Goal: Transaction & Acquisition: Purchase product/service

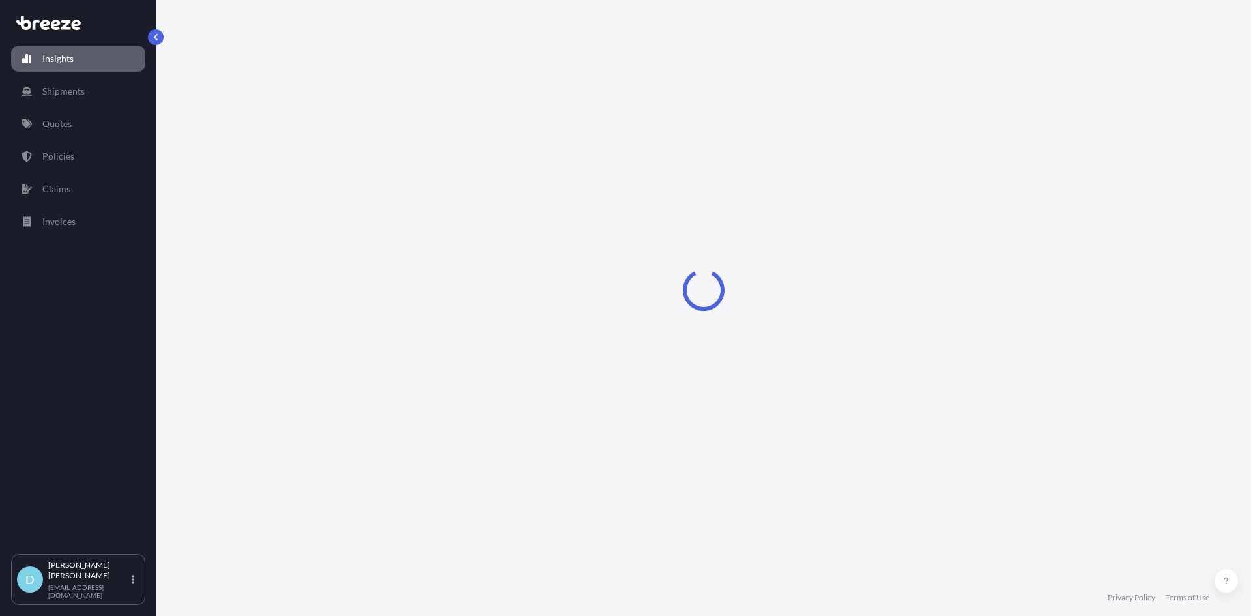
select select "2025"
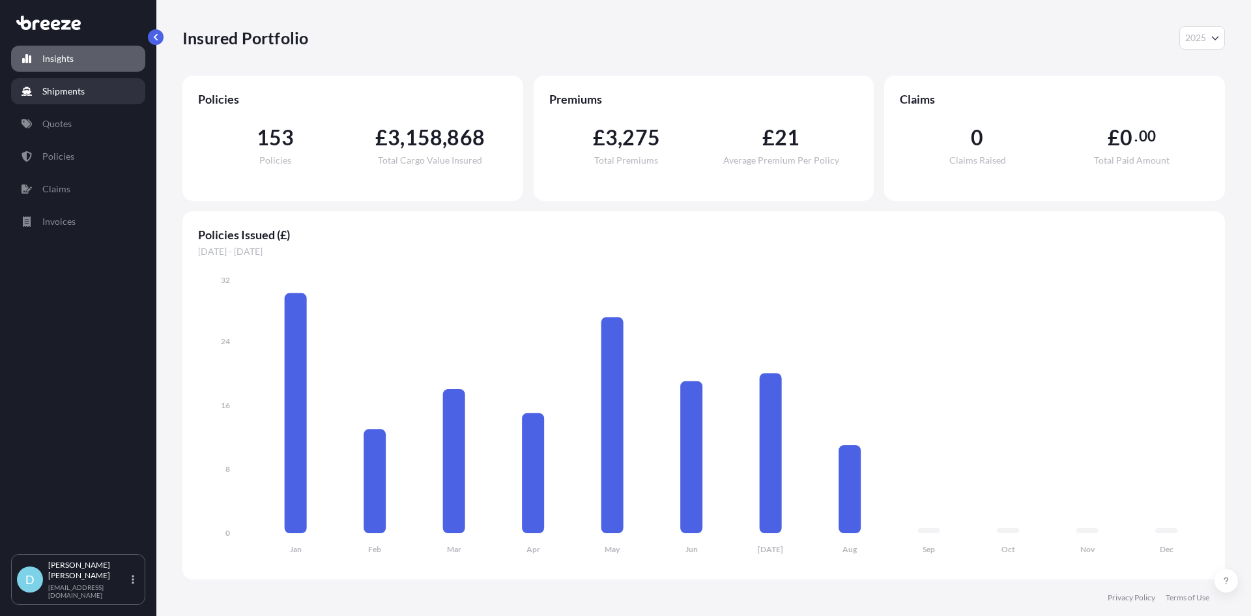
click at [75, 89] on p "Shipments" at bounding box center [63, 91] width 42 height 13
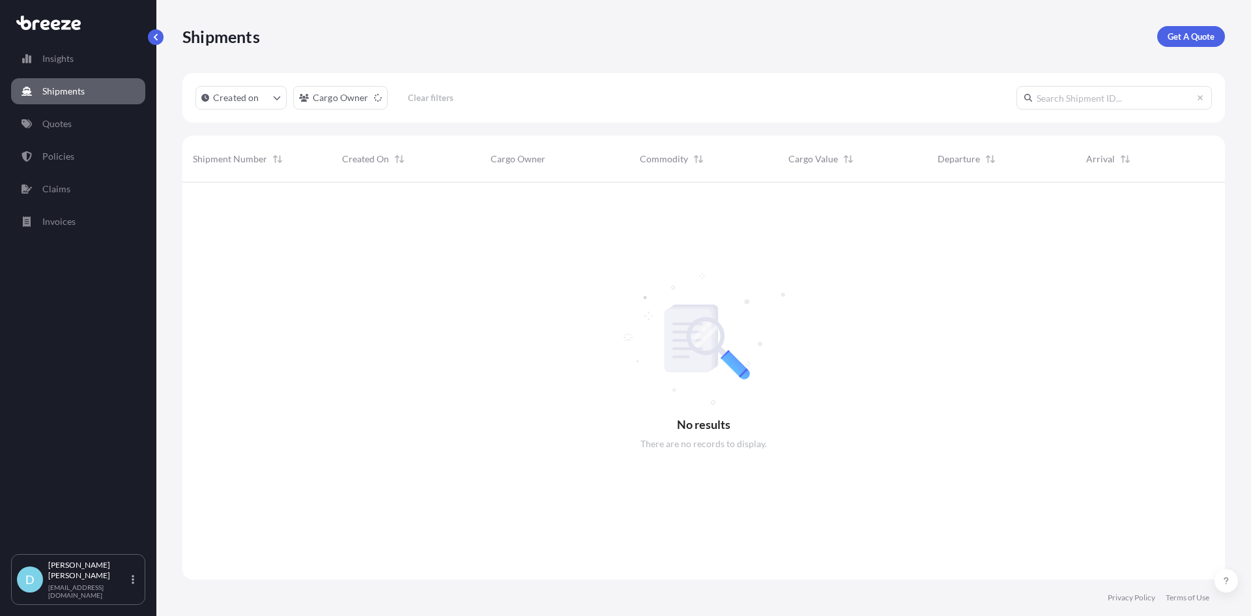
scroll to position [434, 1033]
click at [1187, 31] on p "Get A Quote" at bounding box center [1191, 36] width 47 height 13
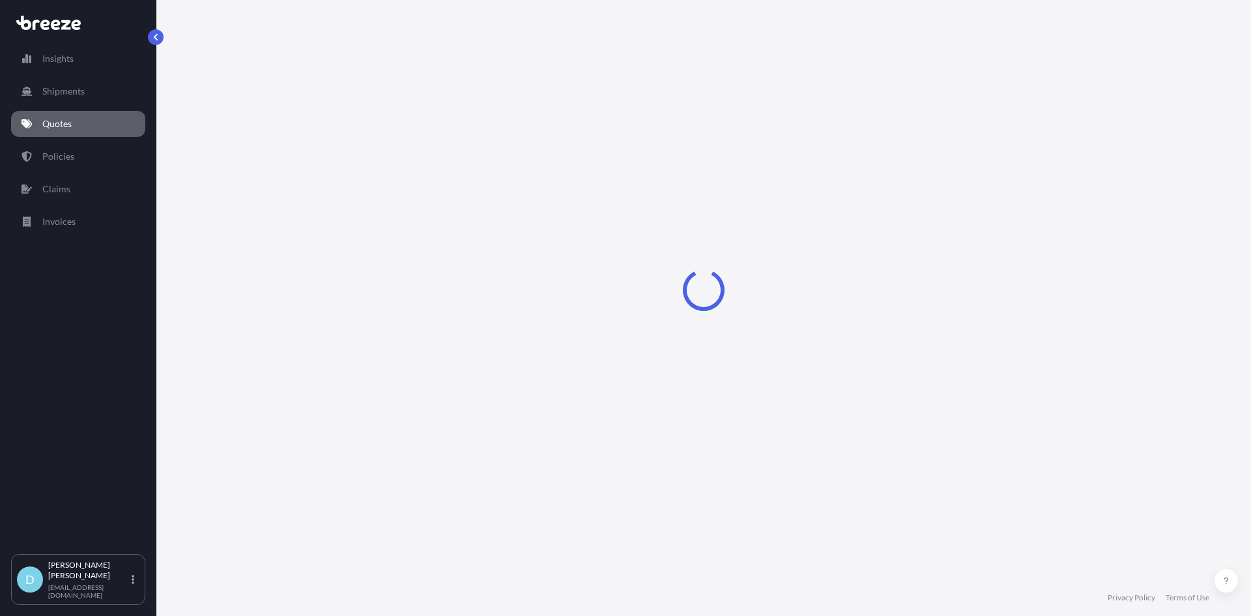
select select "Sea"
select select "1"
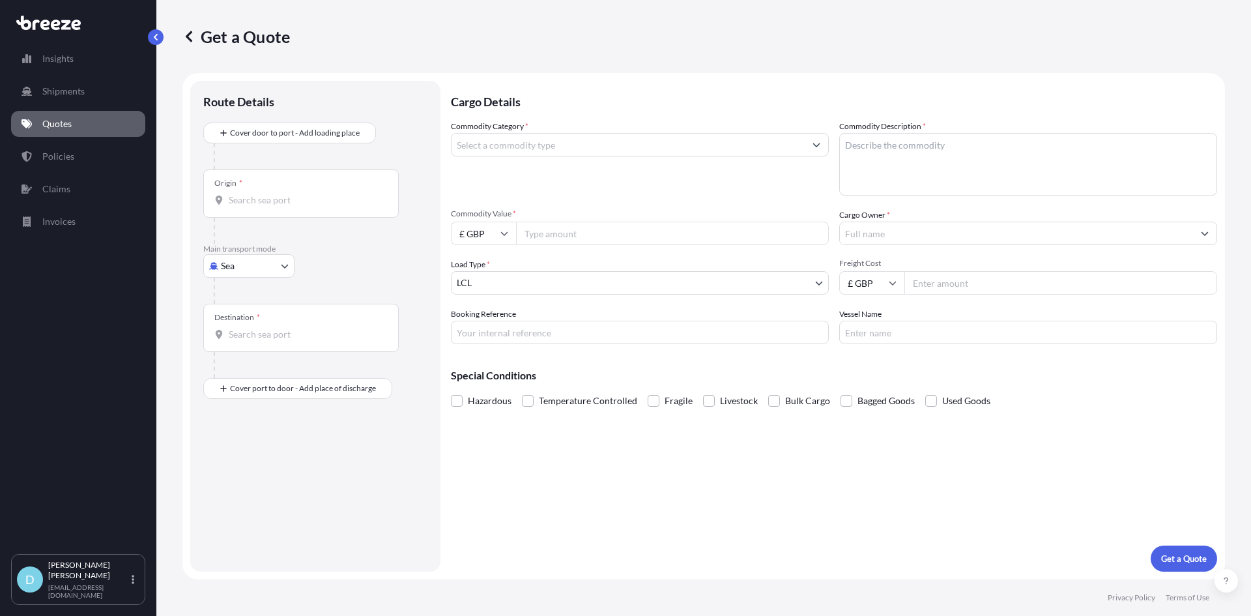
drag, startPoint x: 265, startPoint y: 199, endPoint x: 275, endPoint y: 194, distance: 11.1
click at [270, 196] on input "Origin *" at bounding box center [306, 200] width 154 height 13
click at [244, 277] on body "0 options available. Insights Shipments Quotes Policies Claims Invoices D [PERS…" at bounding box center [625, 308] width 1251 height 616
click at [244, 342] on span "Road" at bounding box center [238, 346] width 21 height 13
select select "Road"
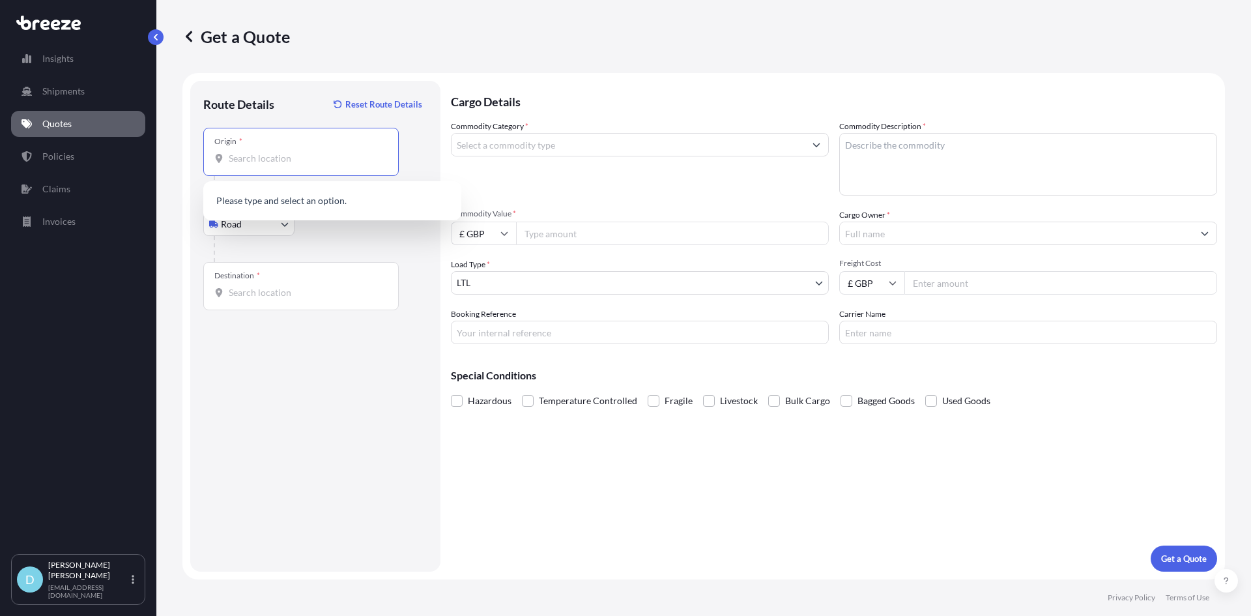
click at [263, 159] on input "Origin *" at bounding box center [306, 158] width 154 height 13
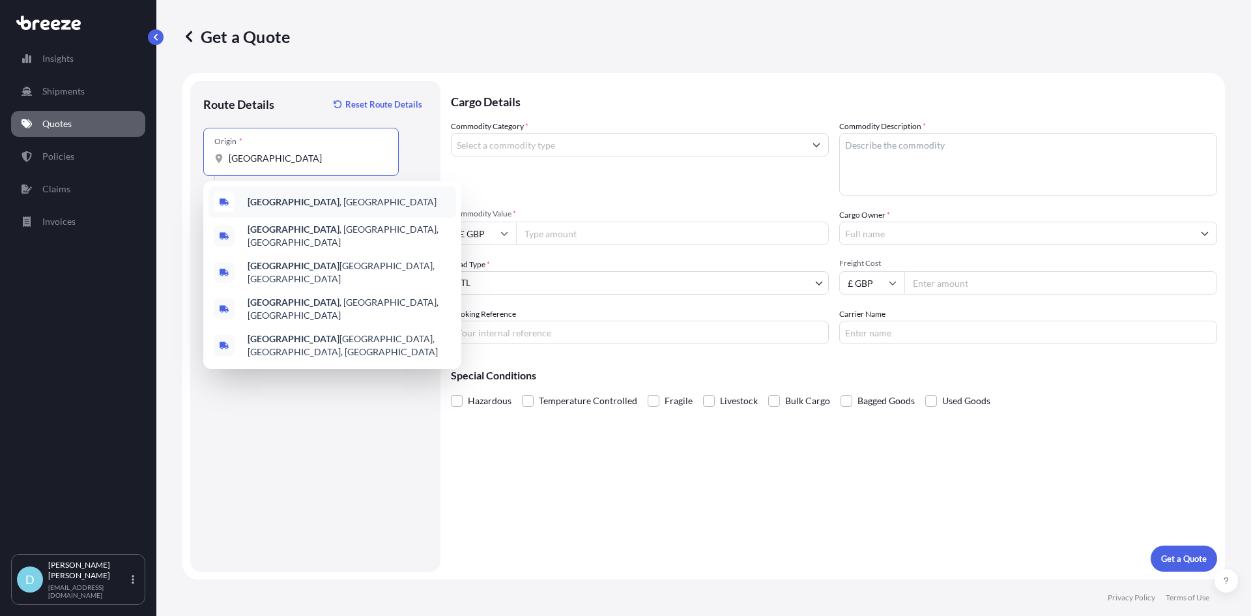
click at [326, 210] on div "[GEOGRAPHIC_DATA] , [GEOGRAPHIC_DATA]" at bounding box center [333, 201] width 248 height 31
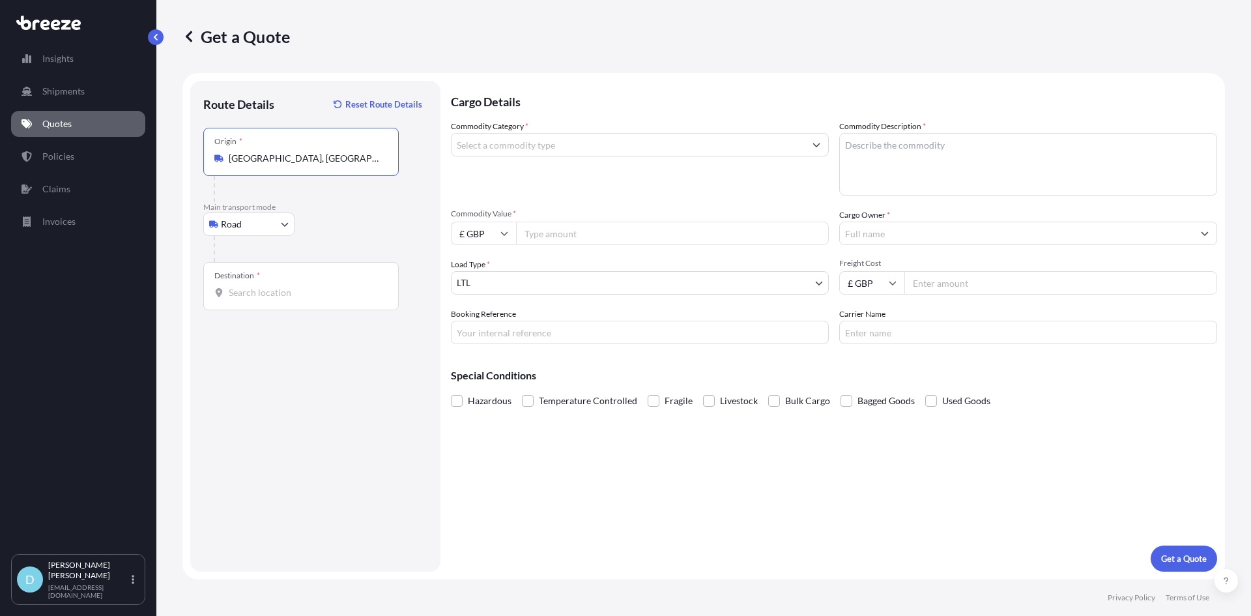
type input "[GEOGRAPHIC_DATA], [GEOGRAPHIC_DATA]"
drag, startPoint x: 248, startPoint y: 259, endPoint x: 258, endPoint y: 341, distance: 82.7
click at [248, 268] on div "Place of loading Road Road Rail Origin * [GEOGRAPHIC_DATA], [GEOGRAPHIC_DATA] M…" at bounding box center [315, 219] width 224 height 182
click at [265, 295] on input "Destination *" at bounding box center [306, 292] width 154 height 13
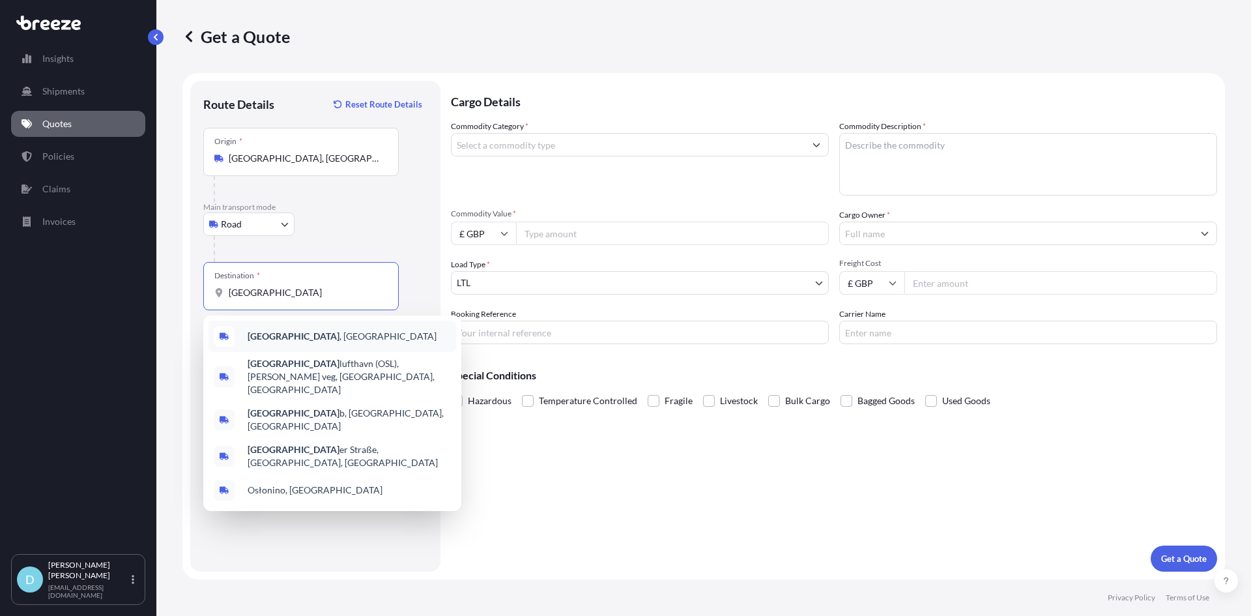
click at [276, 340] on span "[GEOGRAPHIC_DATA] , [GEOGRAPHIC_DATA]" at bounding box center [342, 336] width 189 height 13
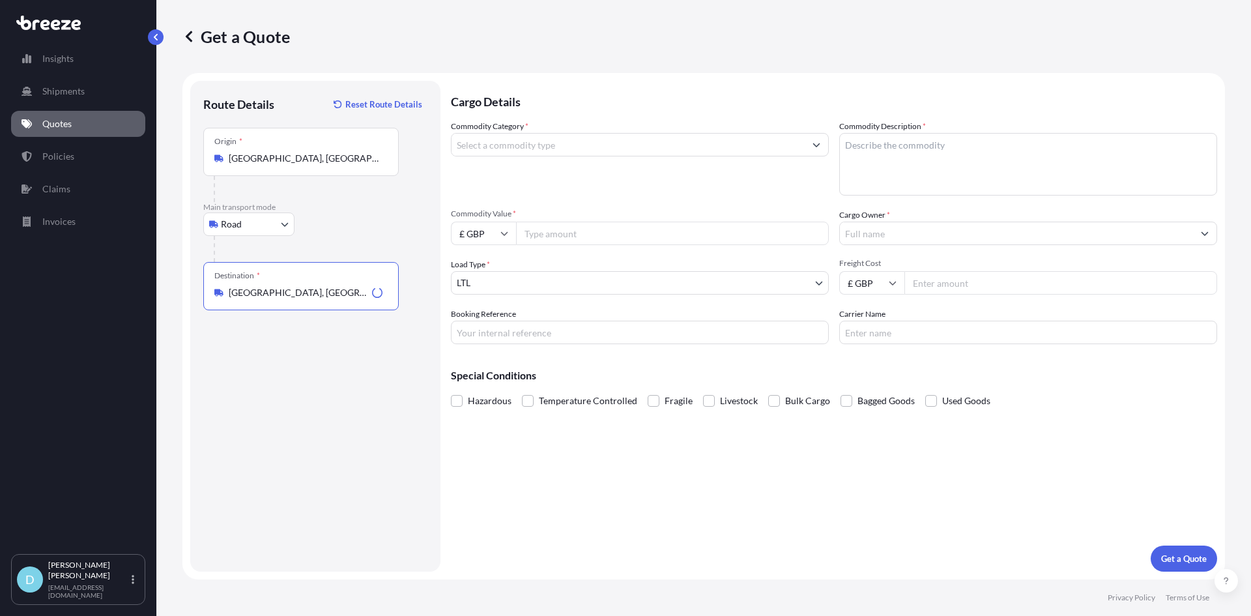
type input "[GEOGRAPHIC_DATA], [GEOGRAPHIC_DATA]"
click at [579, 160] on div "Commodity Category *" at bounding box center [640, 158] width 378 height 76
click at [579, 155] on input "Commodity Category *" at bounding box center [628, 144] width 353 height 23
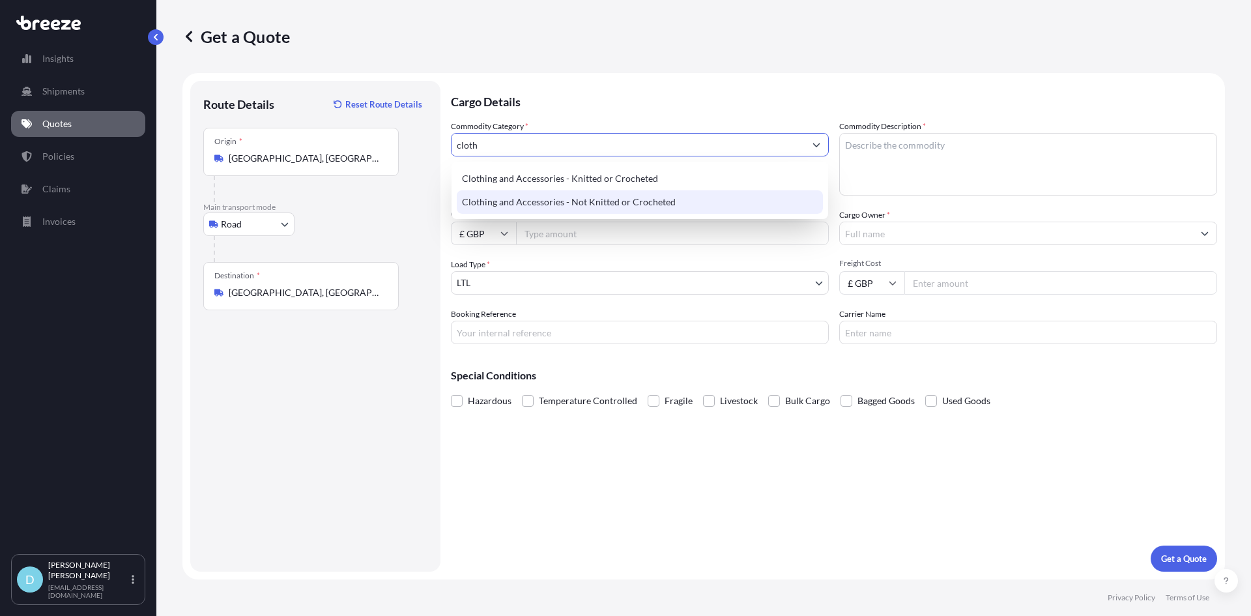
click at [588, 194] on div "Clothing and Accessories - Not Knitted or Crocheted" at bounding box center [640, 201] width 366 height 23
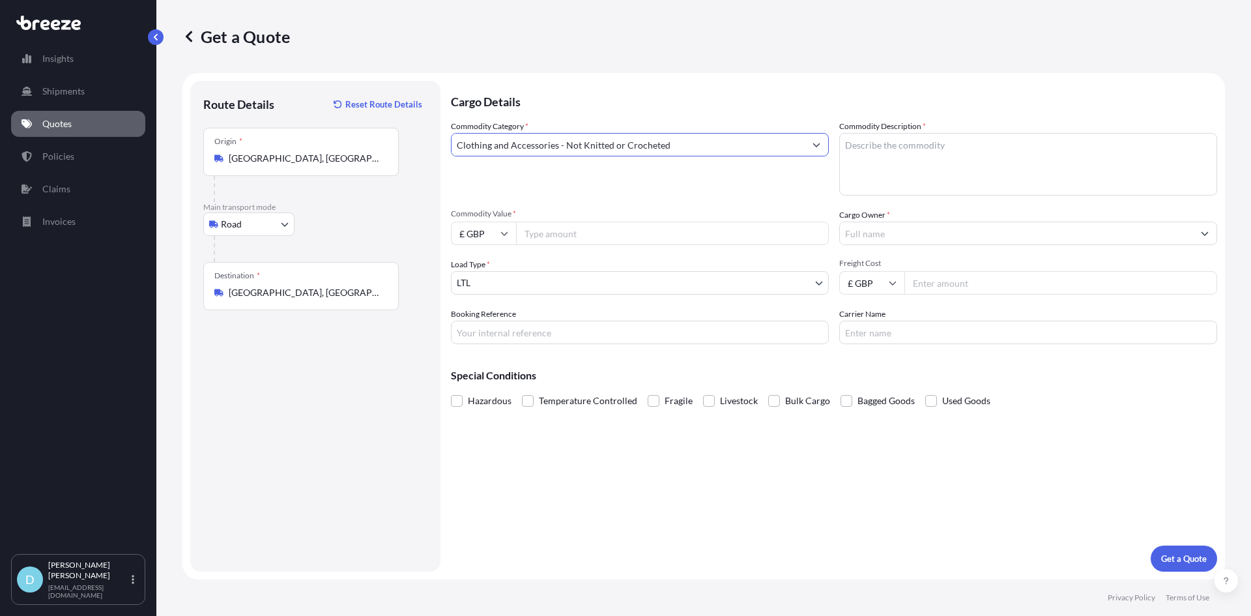
type input "Clothing and Accessories - Not Knitted or Crocheted"
click at [884, 165] on textarea "Commodity Description *" at bounding box center [1028, 164] width 378 height 63
type textarea "Vintage clothing"
click at [564, 244] on input "Commodity Value *" at bounding box center [672, 233] width 313 height 23
type input "1878"
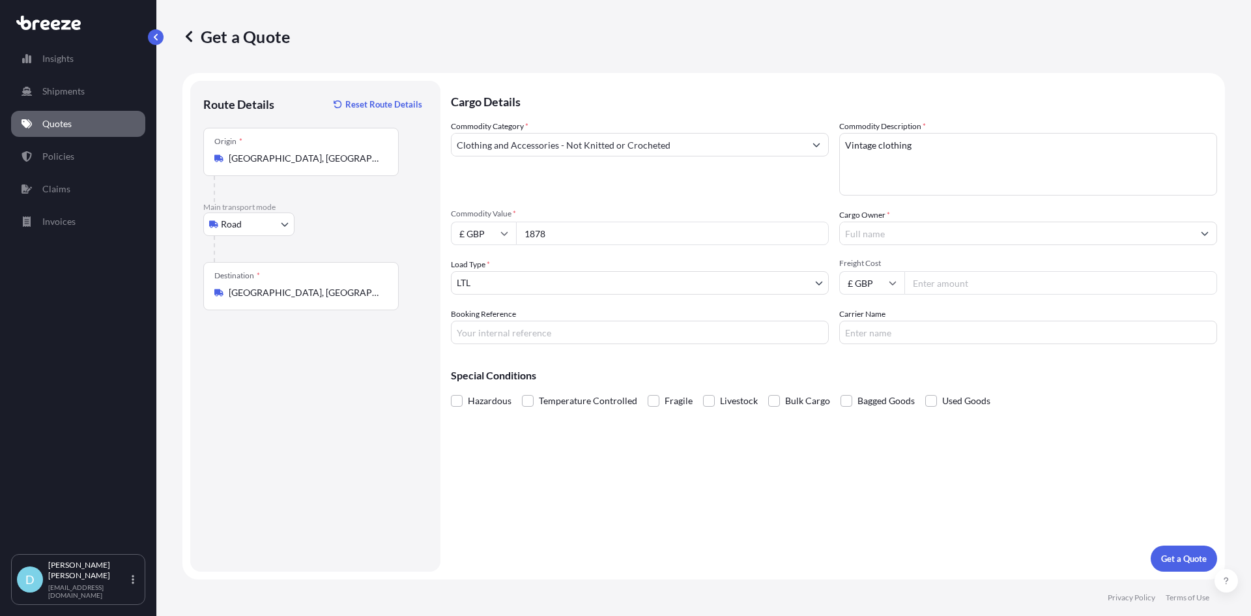
click at [900, 232] on input "Cargo Owner *" at bounding box center [1016, 233] width 353 height 23
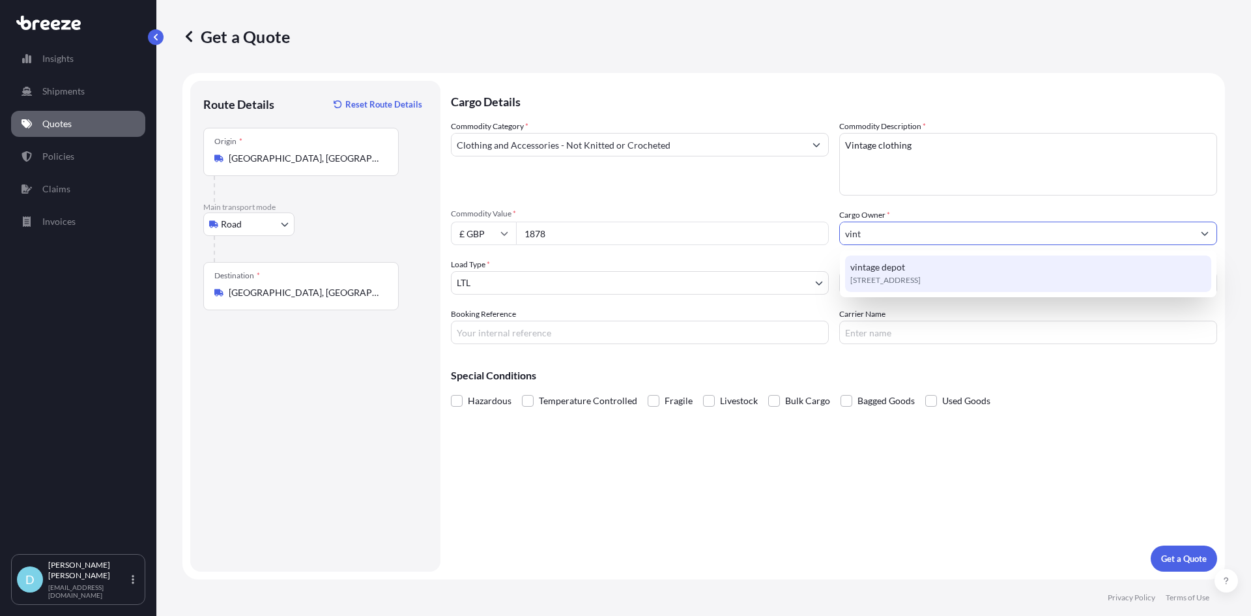
click at [904, 265] on span "vintage depot" at bounding box center [877, 267] width 55 height 13
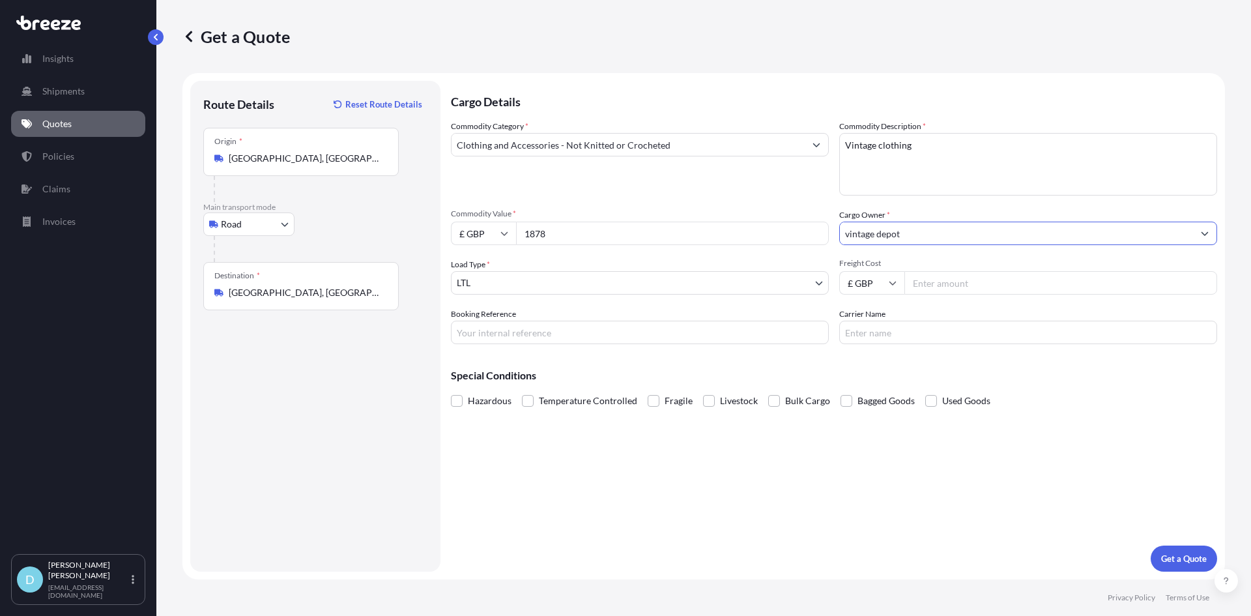
type input "vintage depot"
click at [656, 318] on div "Booking Reference" at bounding box center [640, 326] width 378 height 36
click at [646, 326] on input "Booking Reference" at bounding box center [640, 332] width 378 height 23
click at [463, 331] on input "RX25005087" at bounding box center [640, 332] width 378 height 23
click at [461, 331] on input "RX25005087" at bounding box center [640, 332] width 378 height 23
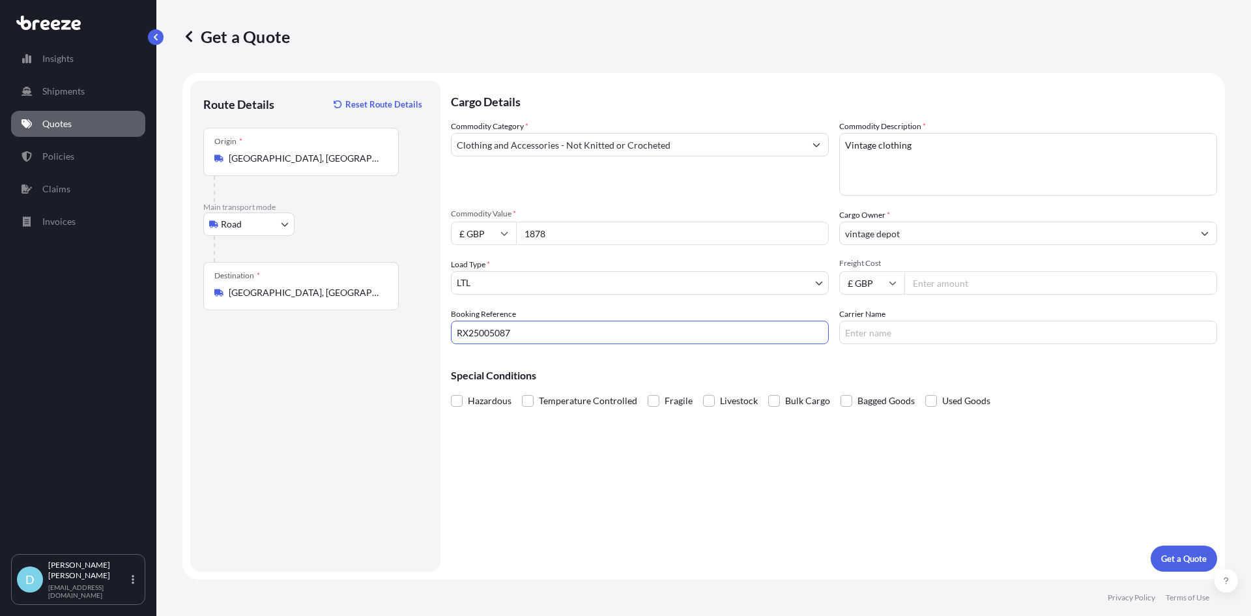
click at [461, 331] on input "RX25005087" at bounding box center [640, 332] width 378 height 23
type input "eX25005087"
drag, startPoint x: 1180, startPoint y: 578, endPoint x: 1180, endPoint y: 568, distance: 9.8
click at [1180, 568] on div "Get a Quote Route Details Reset Route Details Place of loading Road Road Rail O…" at bounding box center [703, 308] width 1095 height 616
click at [1180, 566] on button "Get a Quote" at bounding box center [1184, 558] width 66 height 26
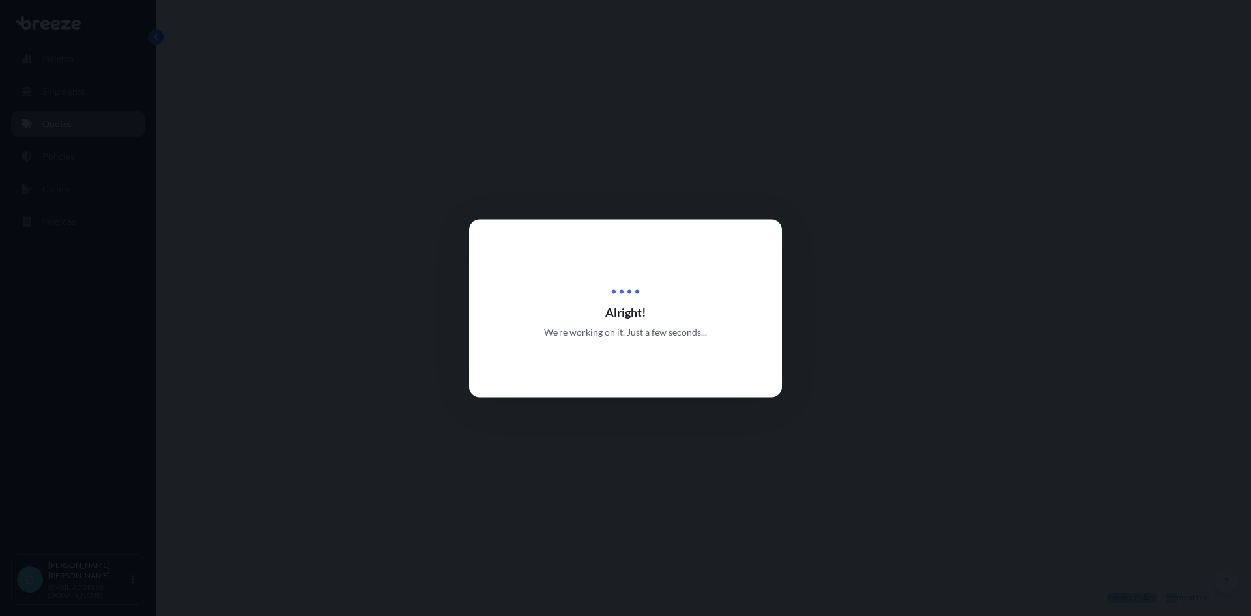
select select "Road"
select select "1"
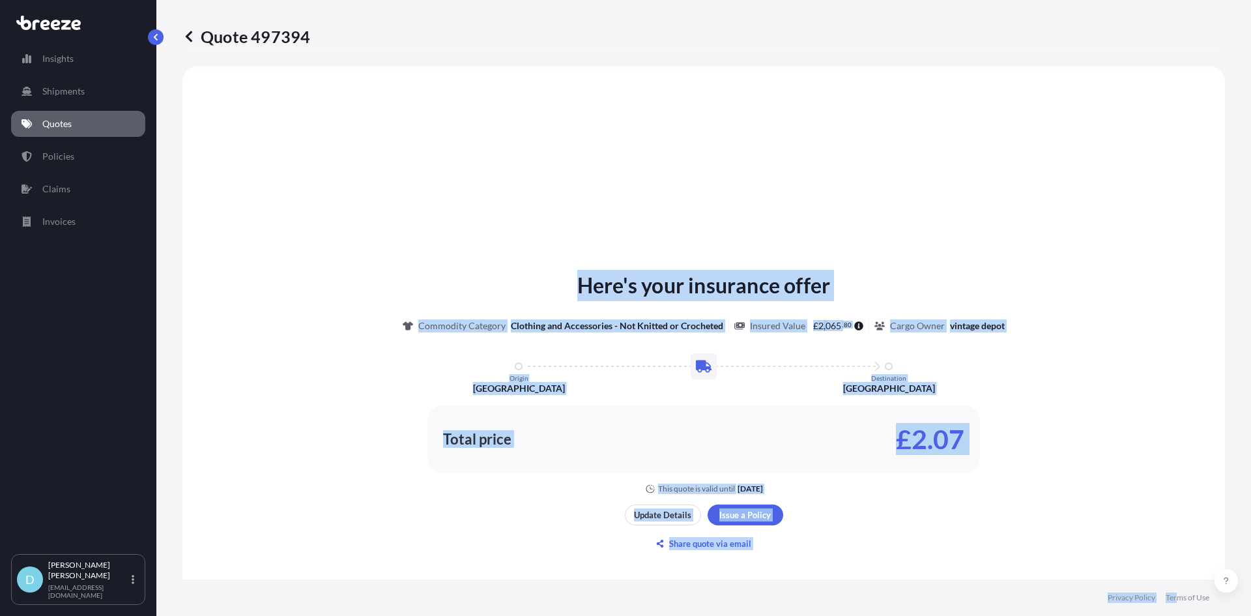
scroll to position [392, 0]
click at [542, 523] on div "Here's your insurance offer Commodity Category Clothing and Accessories - Not K…" at bounding box center [704, 411] width 1006 height 656
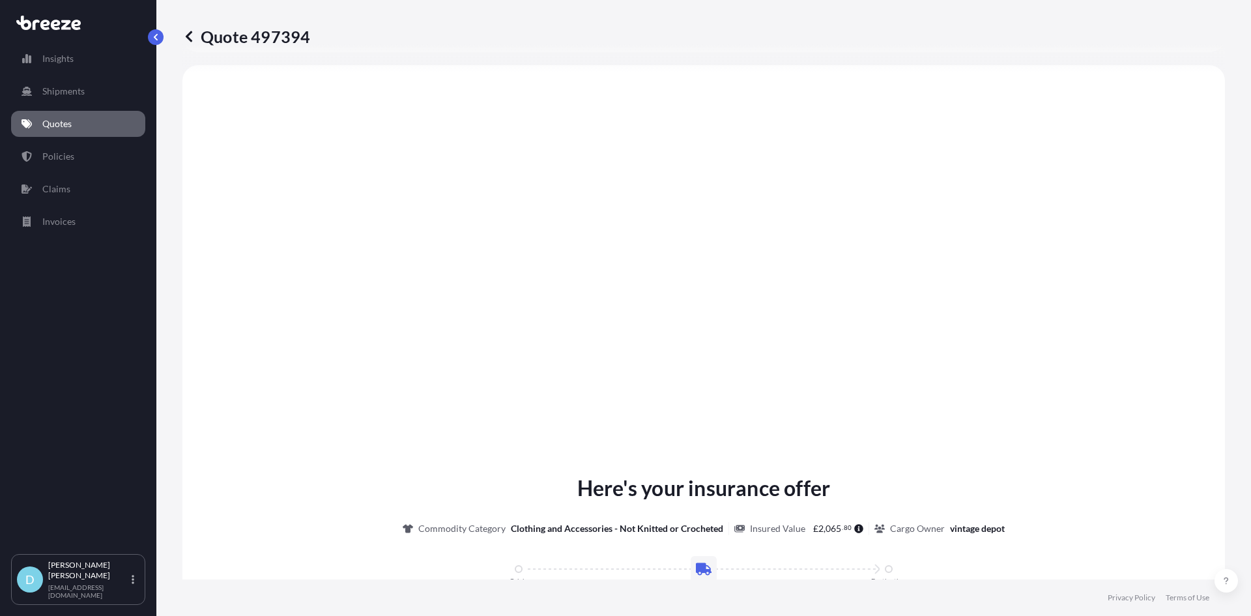
type input "[STREET_ADDRESS]"
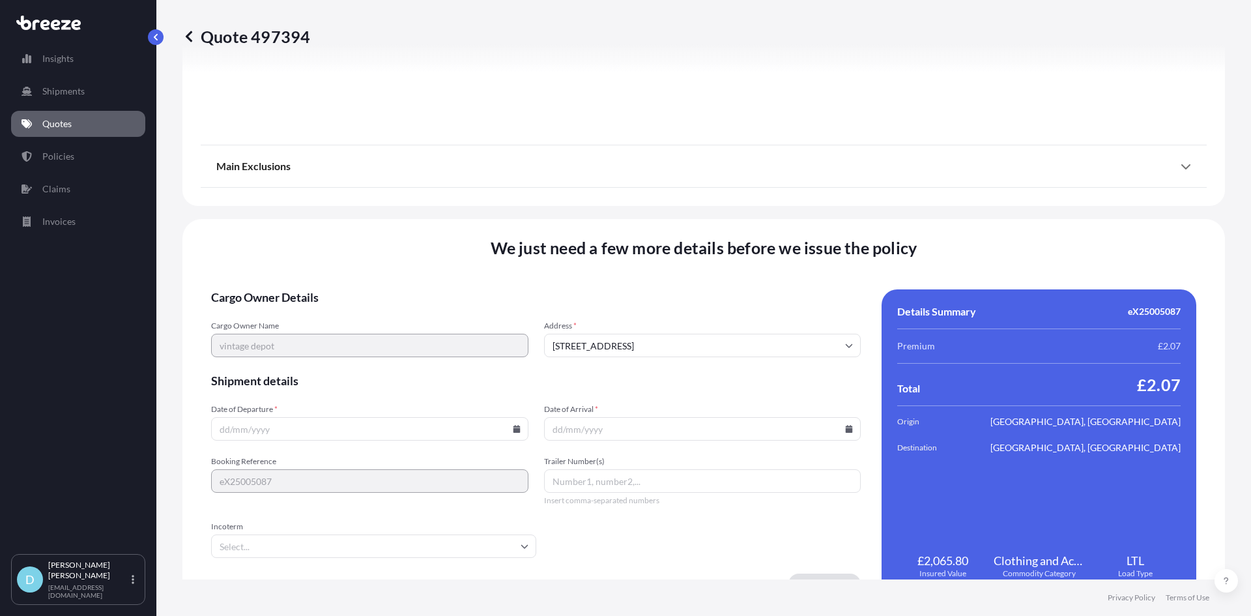
scroll to position [1440, 0]
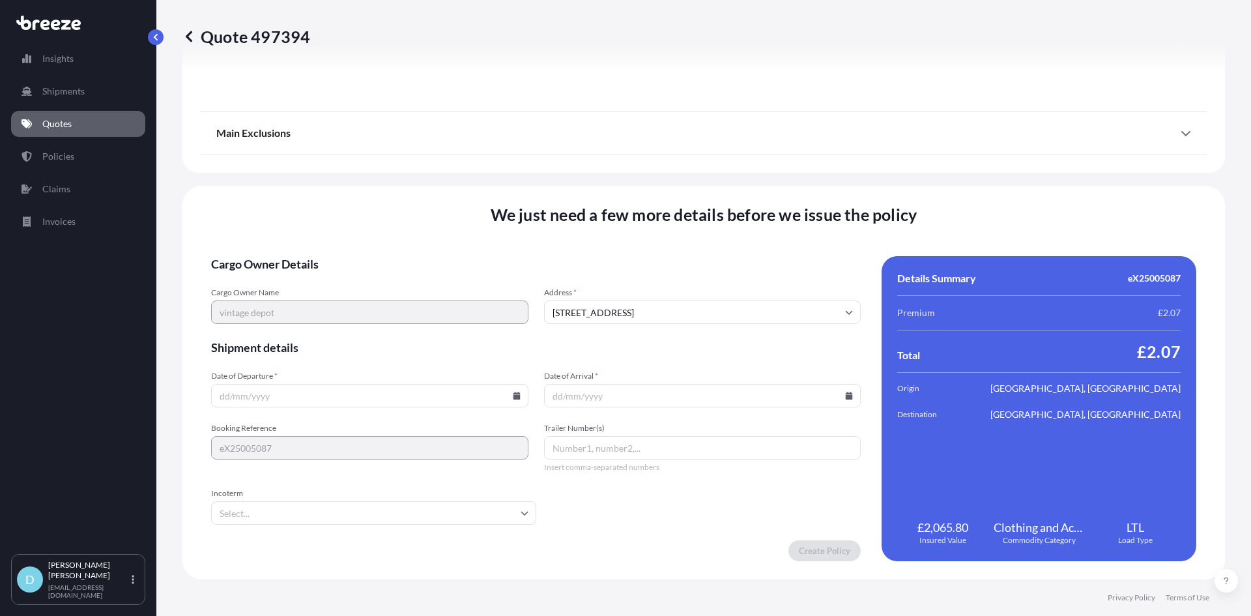
click at [328, 391] on input "Date of Departure *" at bounding box center [369, 395] width 317 height 23
click at [513, 399] on icon at bounding box center [516, 396] width 7 height 8
click at [400, 302] on button "22" at bounding box center [398, 304] width 21 height 21
type input "[DATE]"
click at [632, 398] on input "Date of Arrival *" at bounding box center [702, 395] width 317 height 23
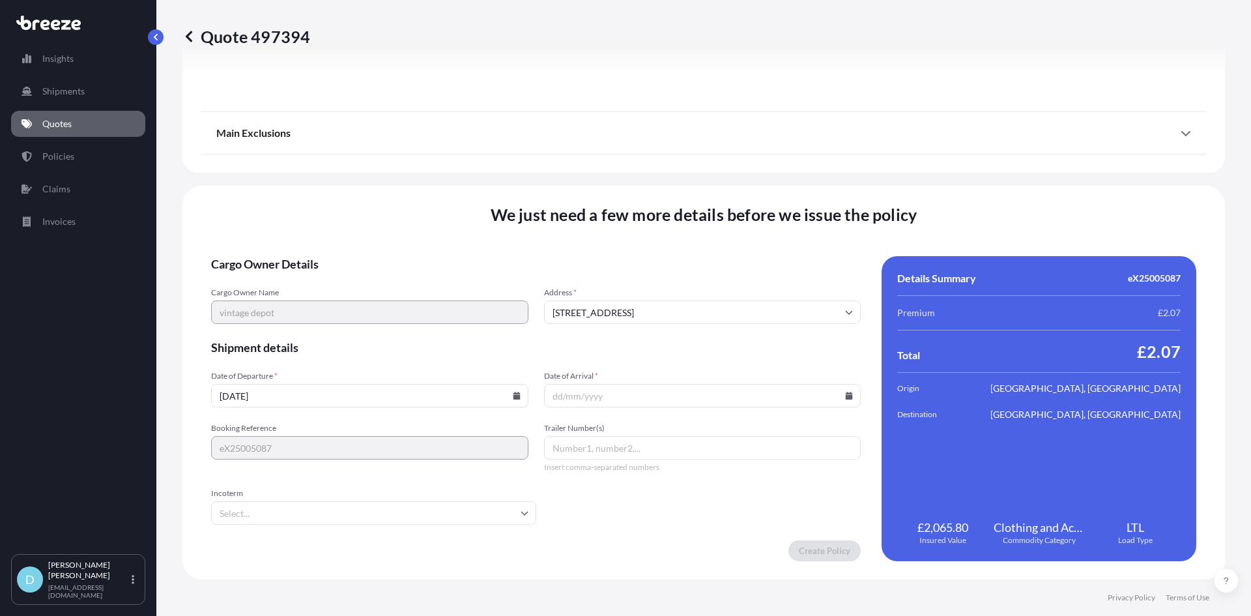
click at [846, 399] on icon at bounding box center [849, 396] width 7 height 8
click at [727, 328] on button "29" at bounding box center [728, 329] width 21 height 21
type input "[DATE]"
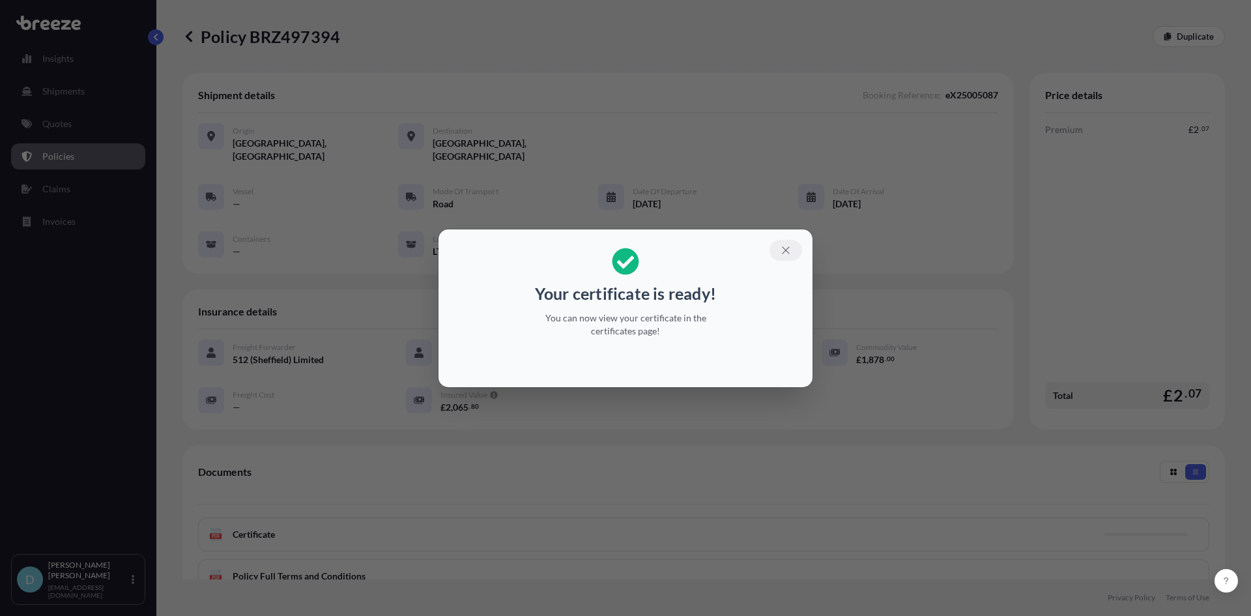
click at [786, 257] on button "button" at bounding box center [786, 250] width 33 height 21
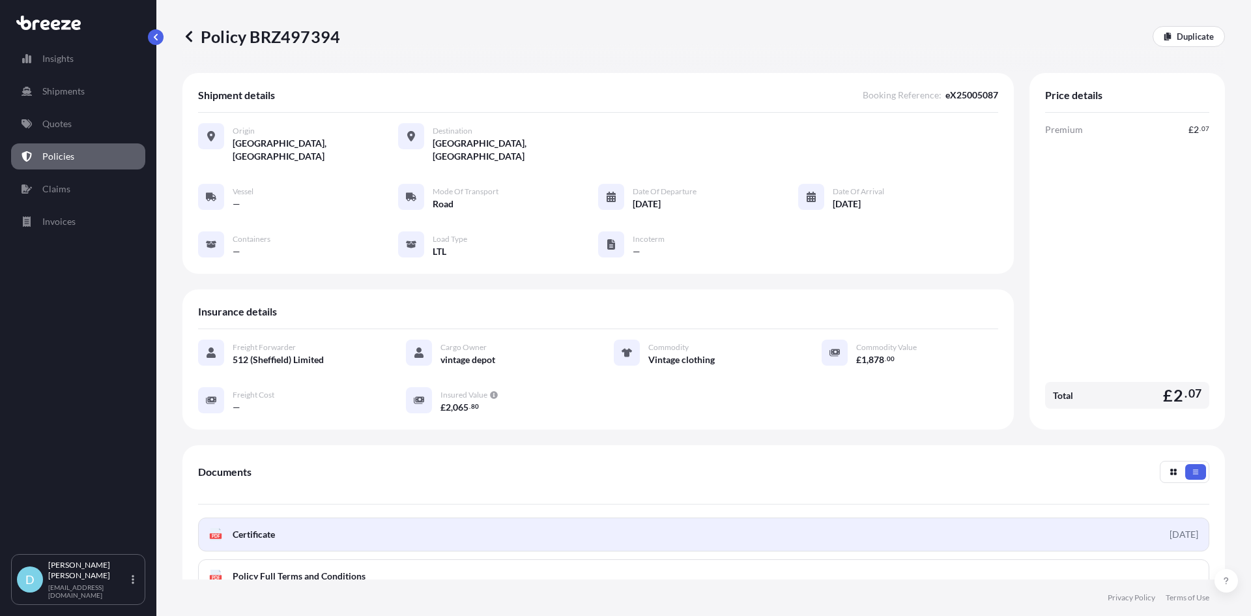
click at [558, 517] on link "PDF Certificate [DATE]" at bounding box center [703, 534] width 1011 height 34
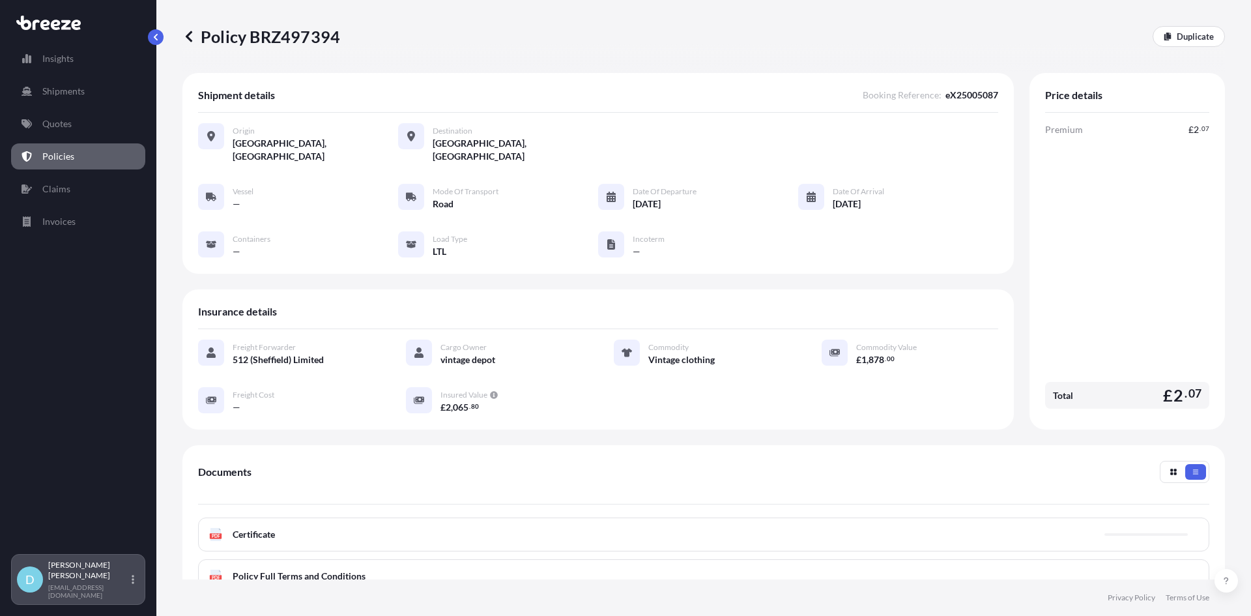
click at [136, 589] on div "[PERSON_NAME] [PERSON_NAME][EMAIL_ADDRESS][DOMAIN_NAME]" at bounding box center [93, 579] width 91 height 39
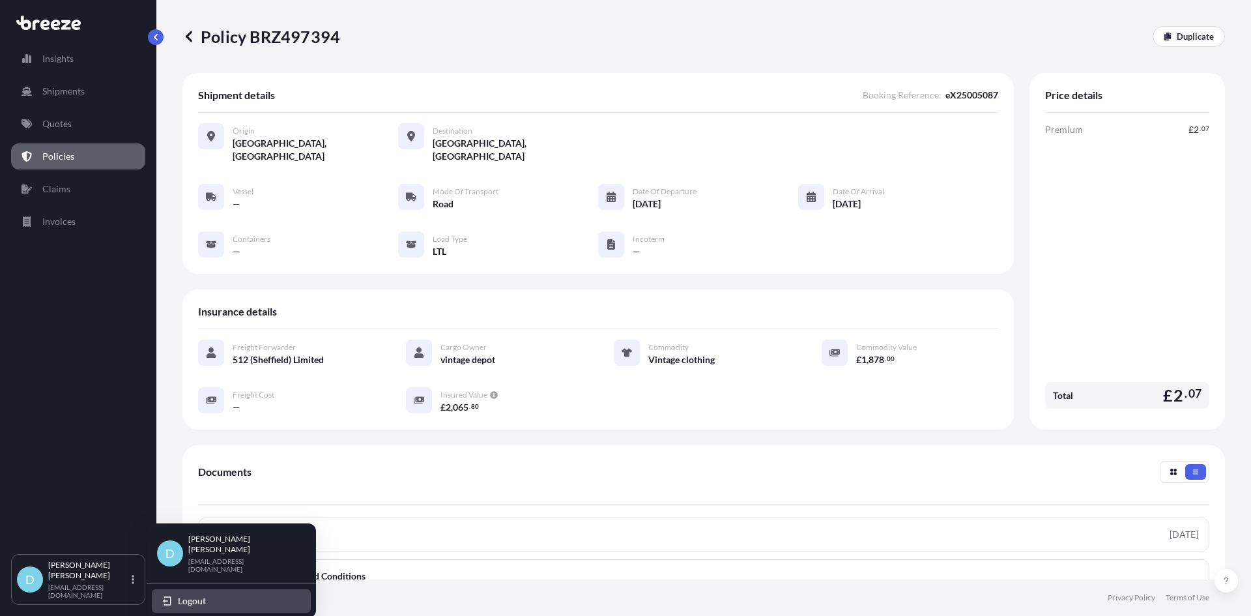
click at [164, 593] on button "Logout" at bounding box center [231, 600] width 159 height 23
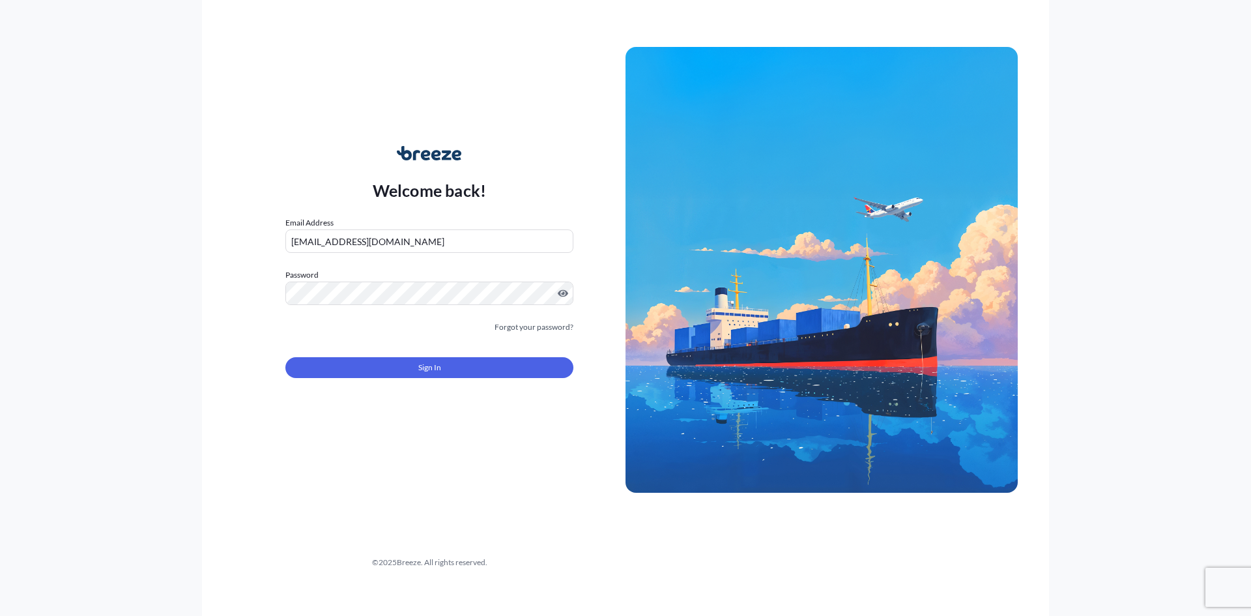
click at [407, 250] on input "[EMAIL_ADDRESS][DOMAIN_NAME]" at bounding box center [429, 240] width 288 height 23
type input "[EMAIL_ADDRESS][DOMAIN_NAME]"
click at [420, 370] on span "Sign In" at bounding box center [429, 367] width 23 height 13
